Goal: Check status

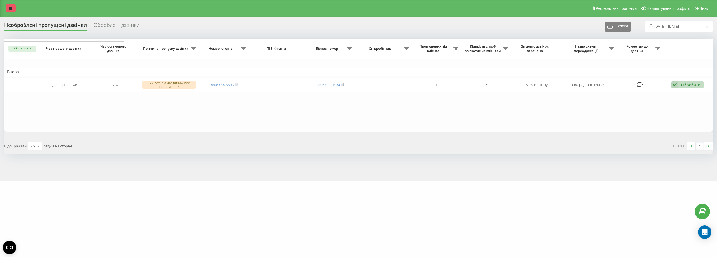
click at [9, 8] on link at bounding box center [11, 8] width 10 height 8
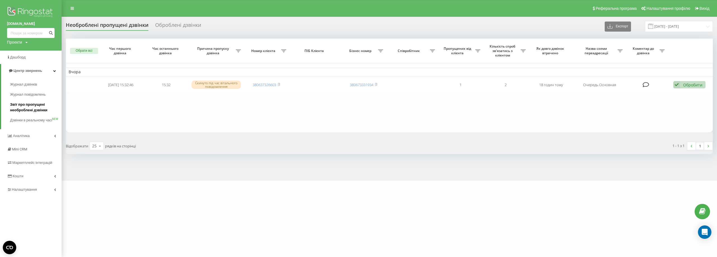
click at [27, 110] on span "Звіт про пропущені необроблені дзвінки" at bounding box center [34, 107] width 49 height 11
